Goal: Go to known website: Access a specific website the user already knows

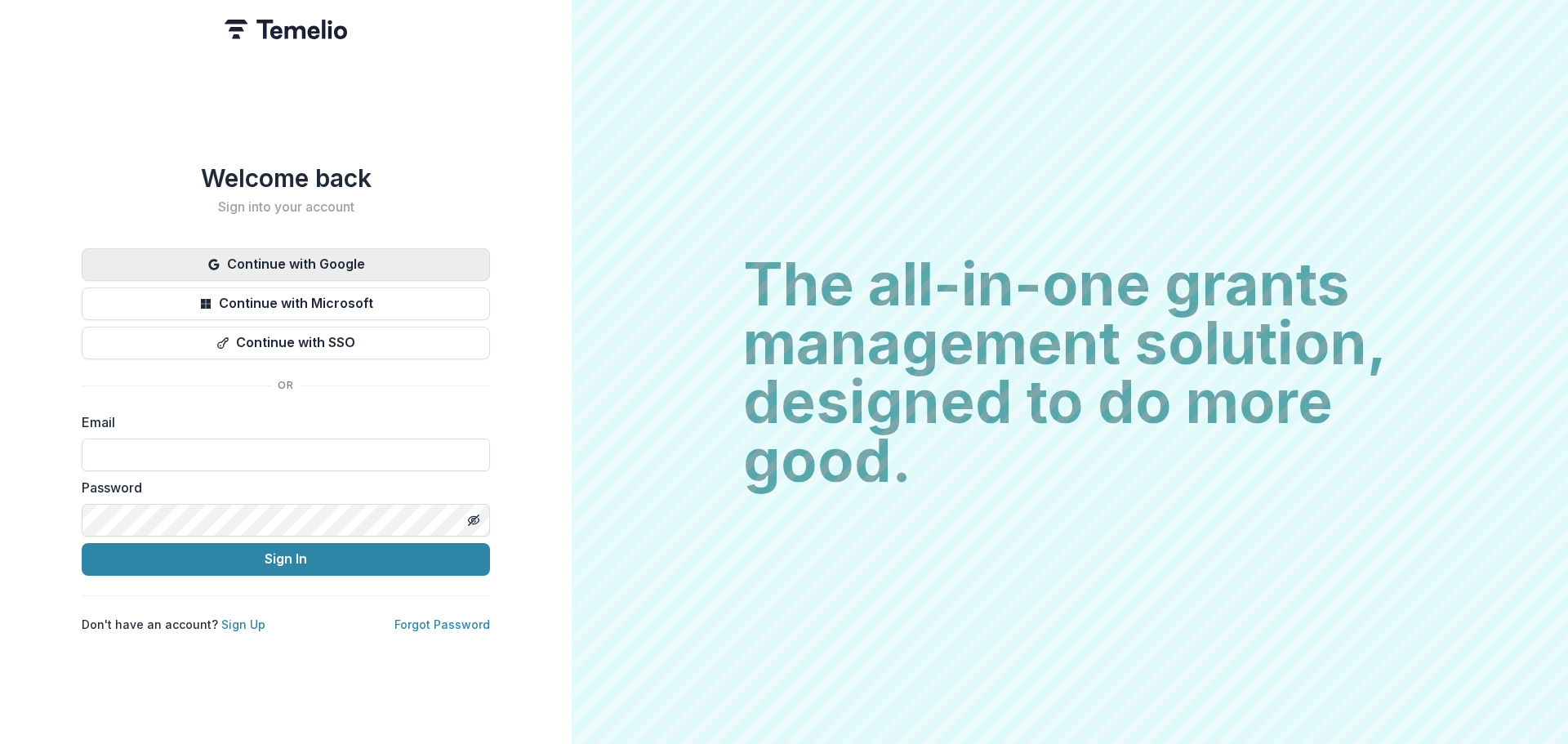
click at [263, 260] on button "Continue with Google" at bounding box center [286, 264] width 408 height 32
